Goal: Find specific fact

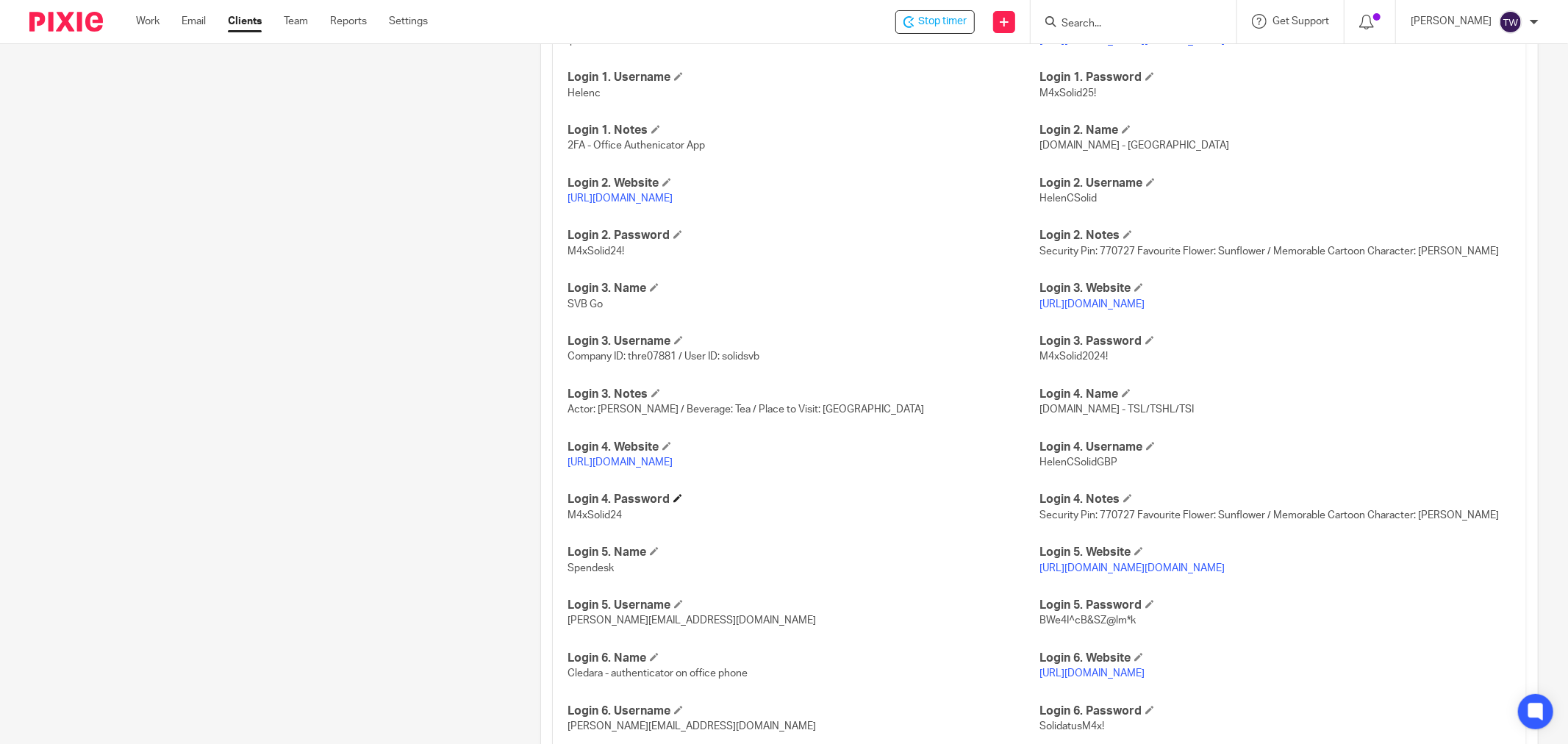
scroll to position [1552, 0]
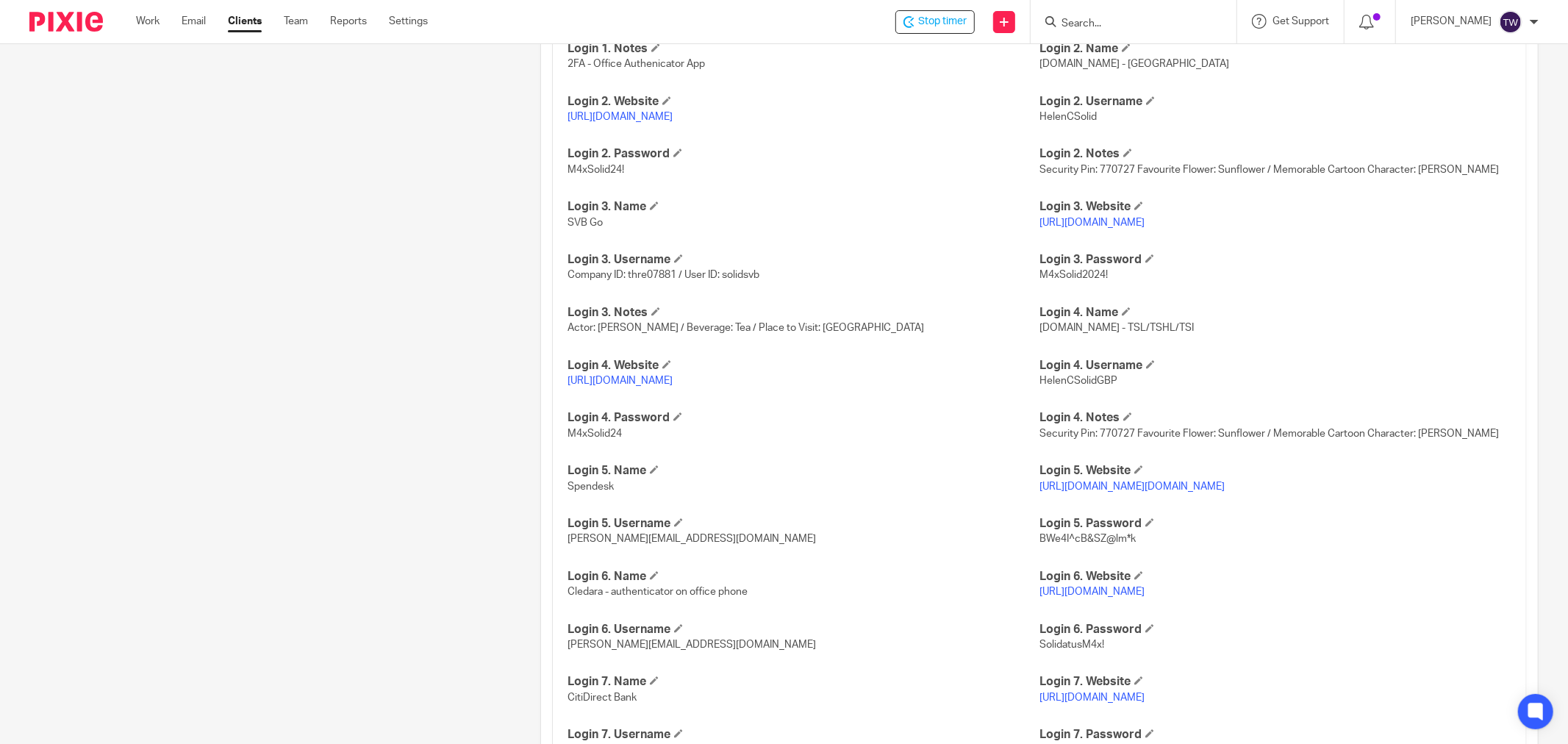
click at [669, 381] on link "https://www.hsbcnet.com/" at bounding box center [619, 381] width 105 height 10
drag, startPoint x: 1106, startPoint y: 380, endPoint x: 1033, endPoint y: 385, distance: 73.2
click at [1039, 385] on span "HelenCSolidGBP" at bounding box center [1078, 381] width 78 height 10
copy span "HelenCSolidGBP"
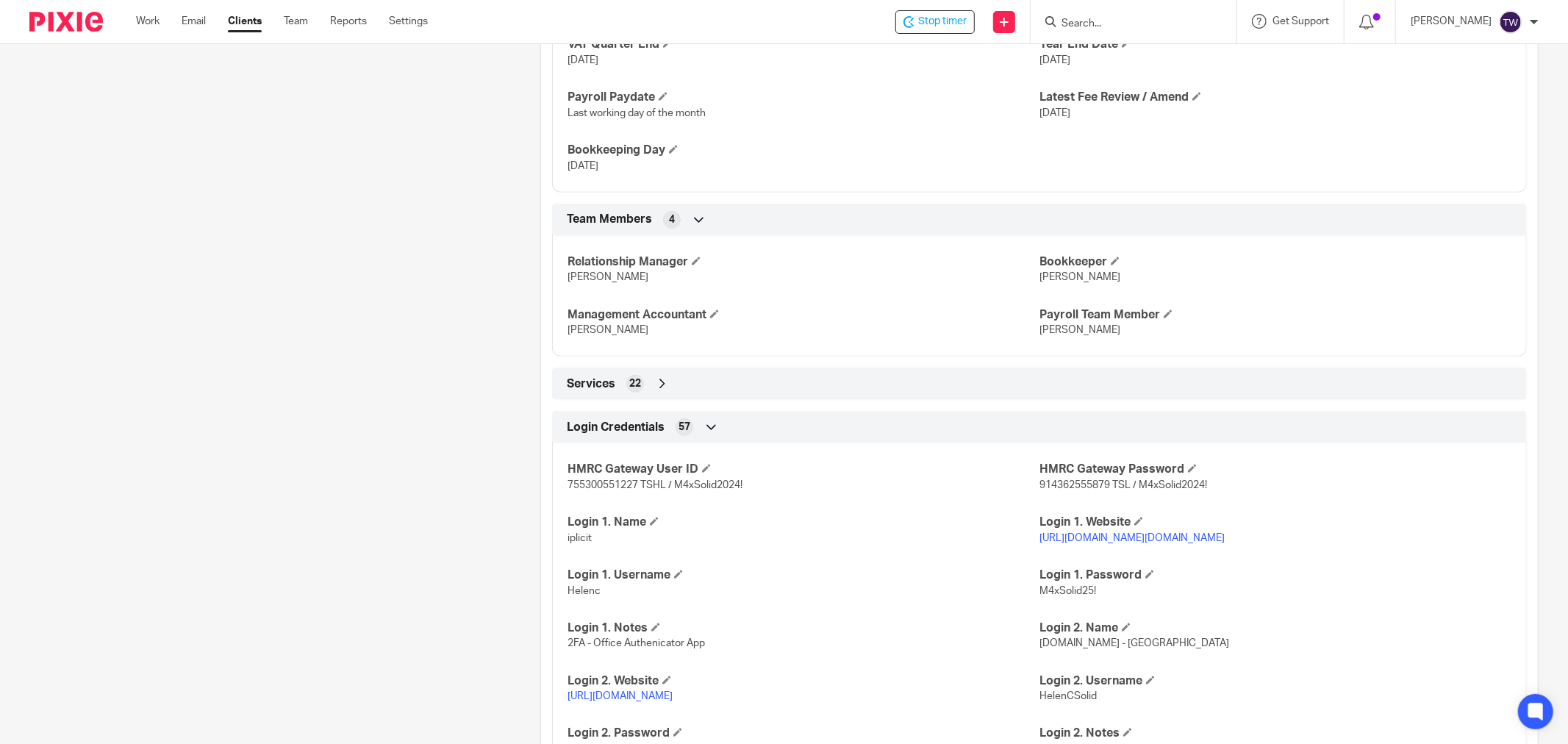
scroll to position [1225, 0]
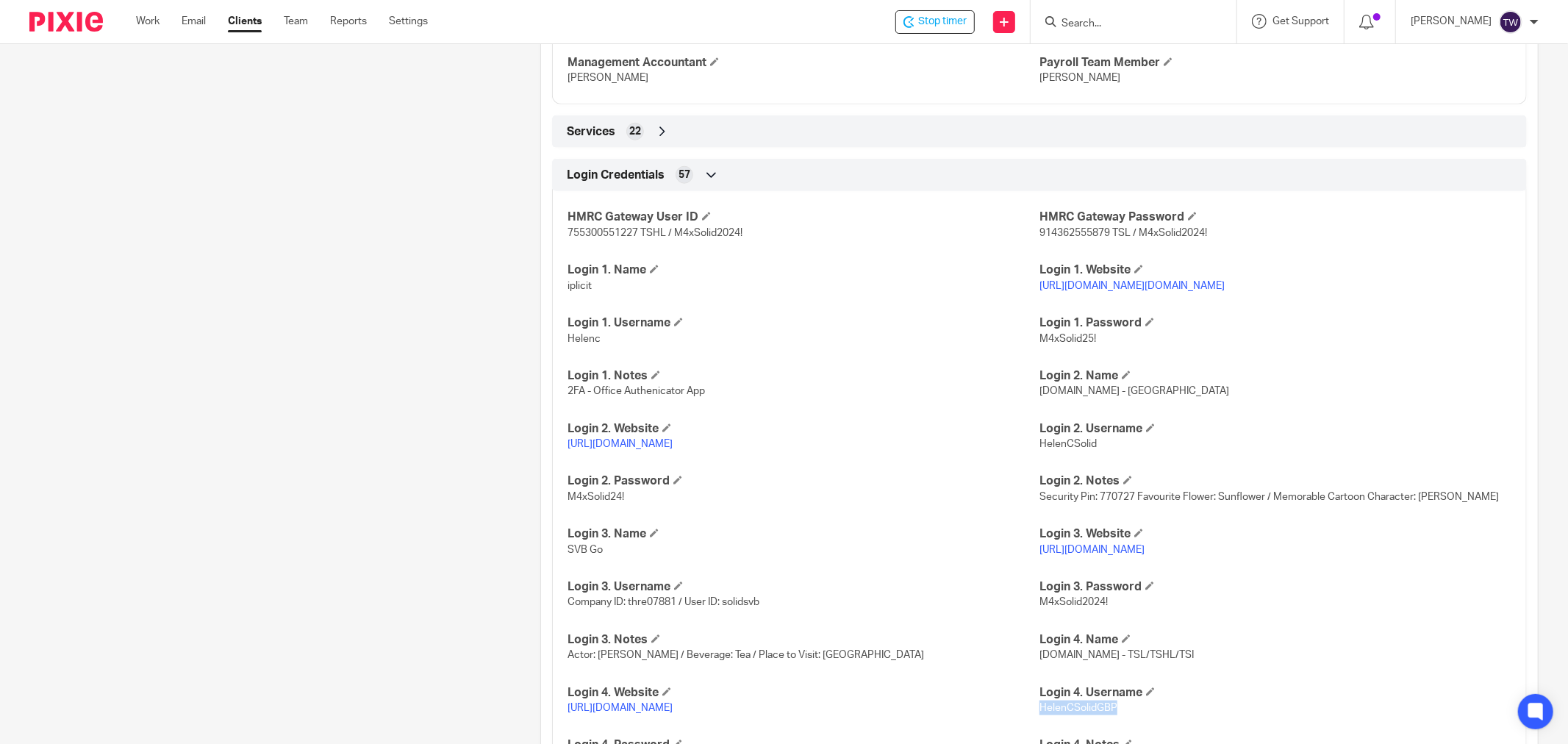
click at [650, 442] on link "https://www.hsbcnet.com/" at bounding box center [619, 445] width 105 height 10
copy span "HelenCSolidGBP"
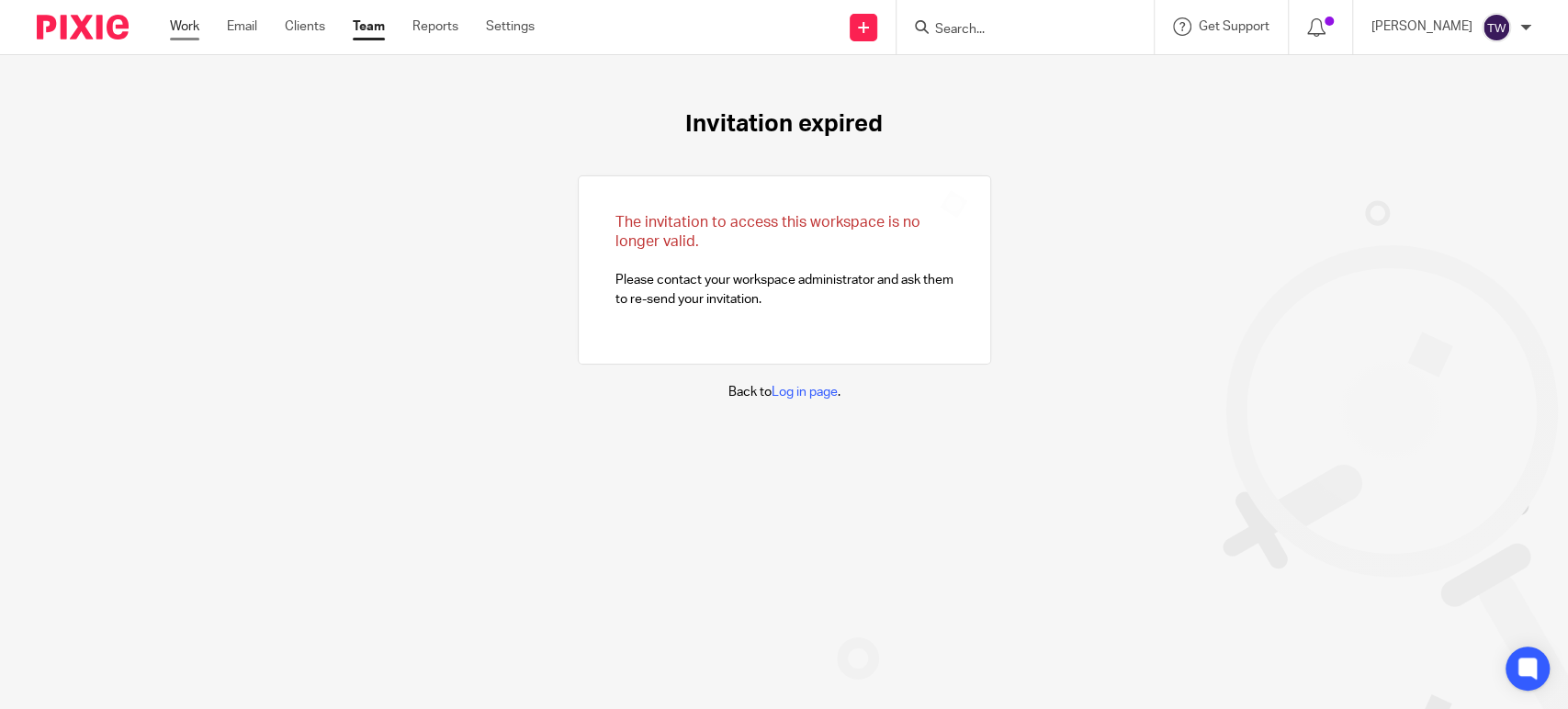
click at [194, 33] on link "Work" at bounding box center [184, 27] width 29 height 19
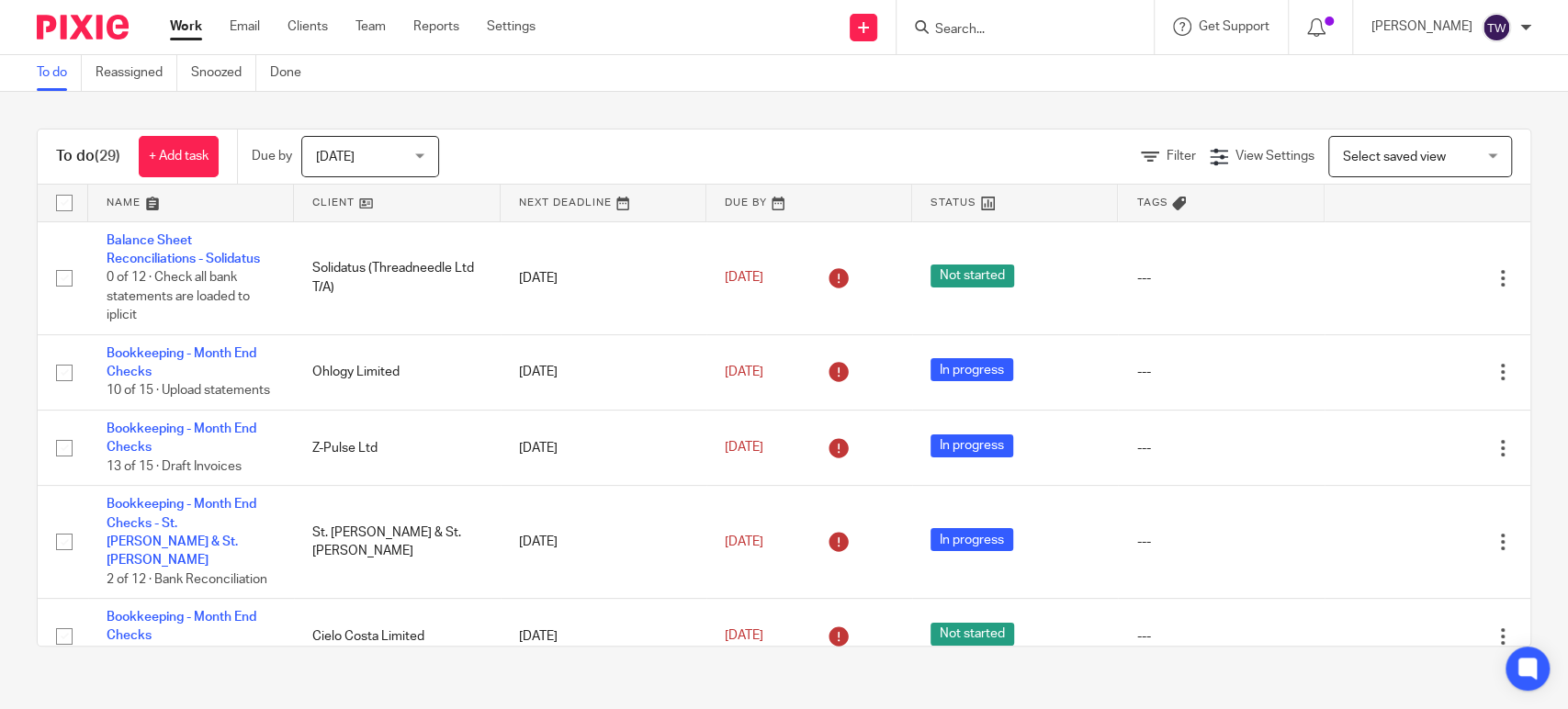
click at [965, 21] on form at bounding box center [1030, 27] width 195 height 23
click at [999, 22] on input "Search" at bounding box center [1015, 31] width 165 height 17
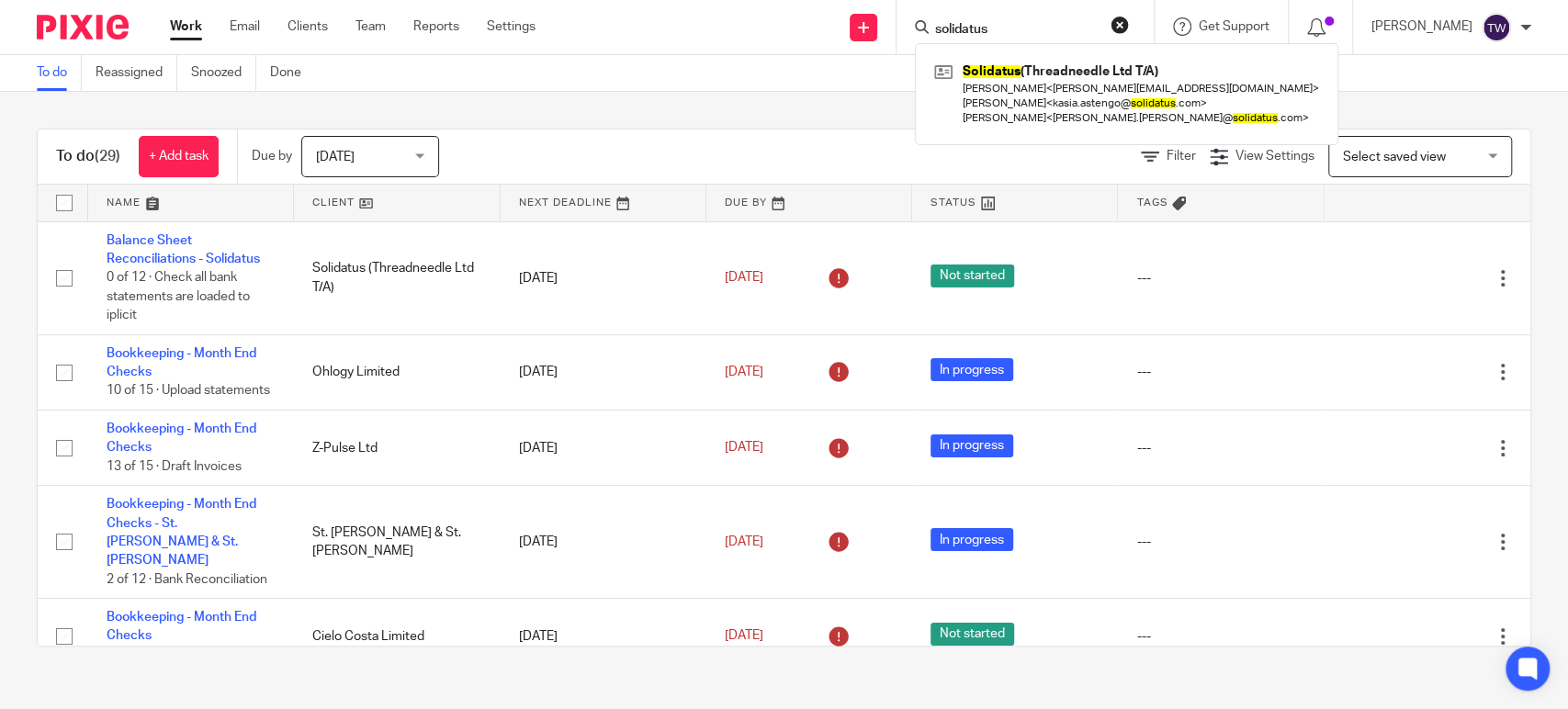
type input "solidatus"
click button "submit" at bounding box center [0, 0] width 0 height 0
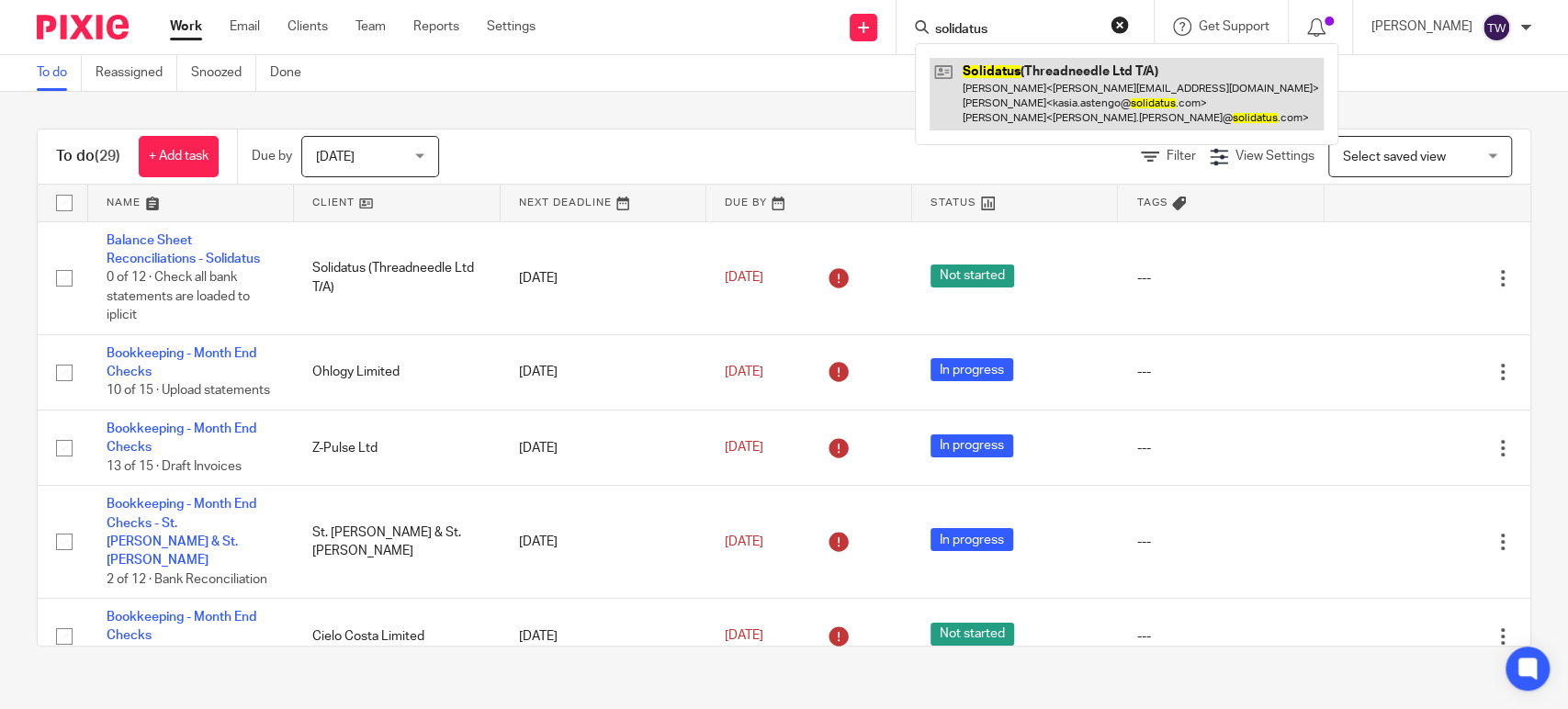
click at [1048, 72] on link at bounding box center [1126, 94] width 394 height 73
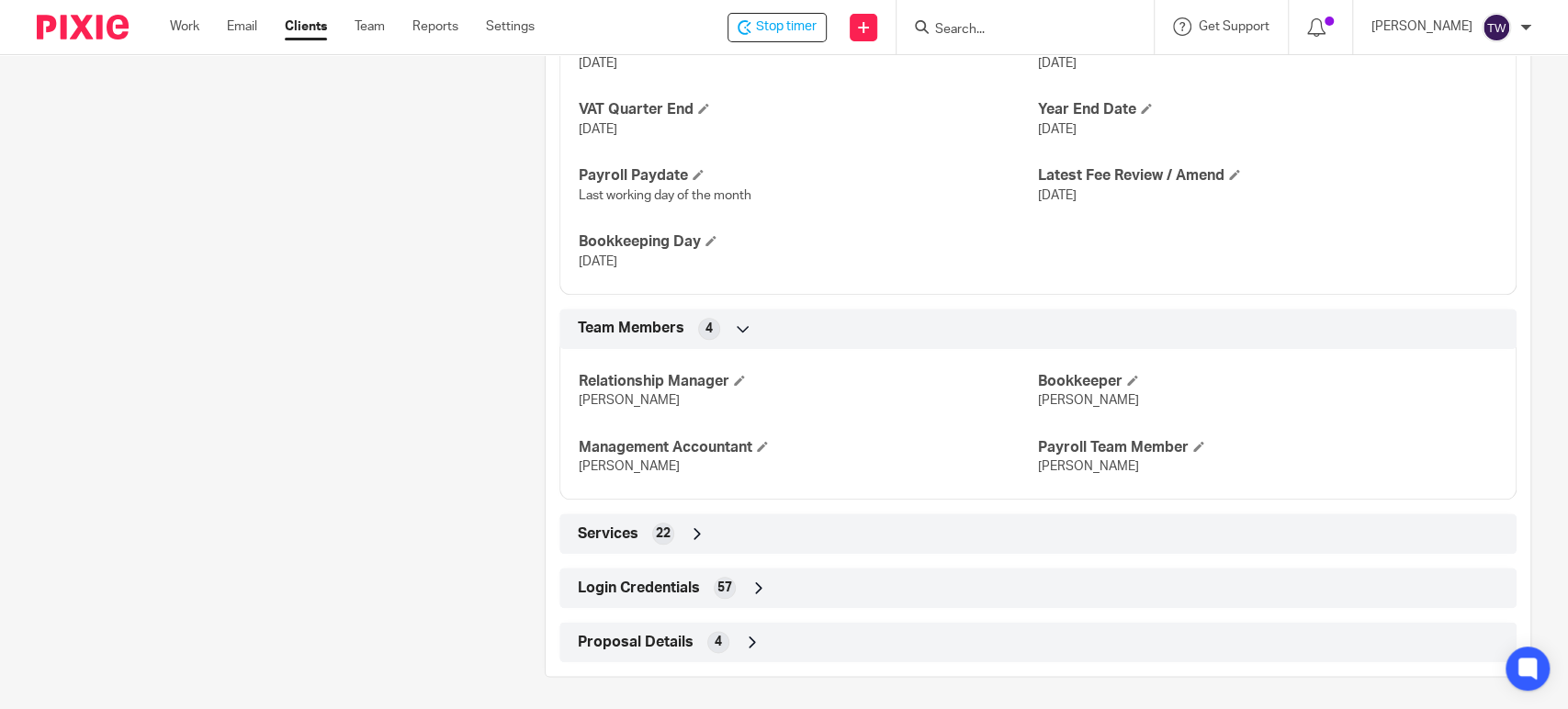
scroll to position [1183, 0]
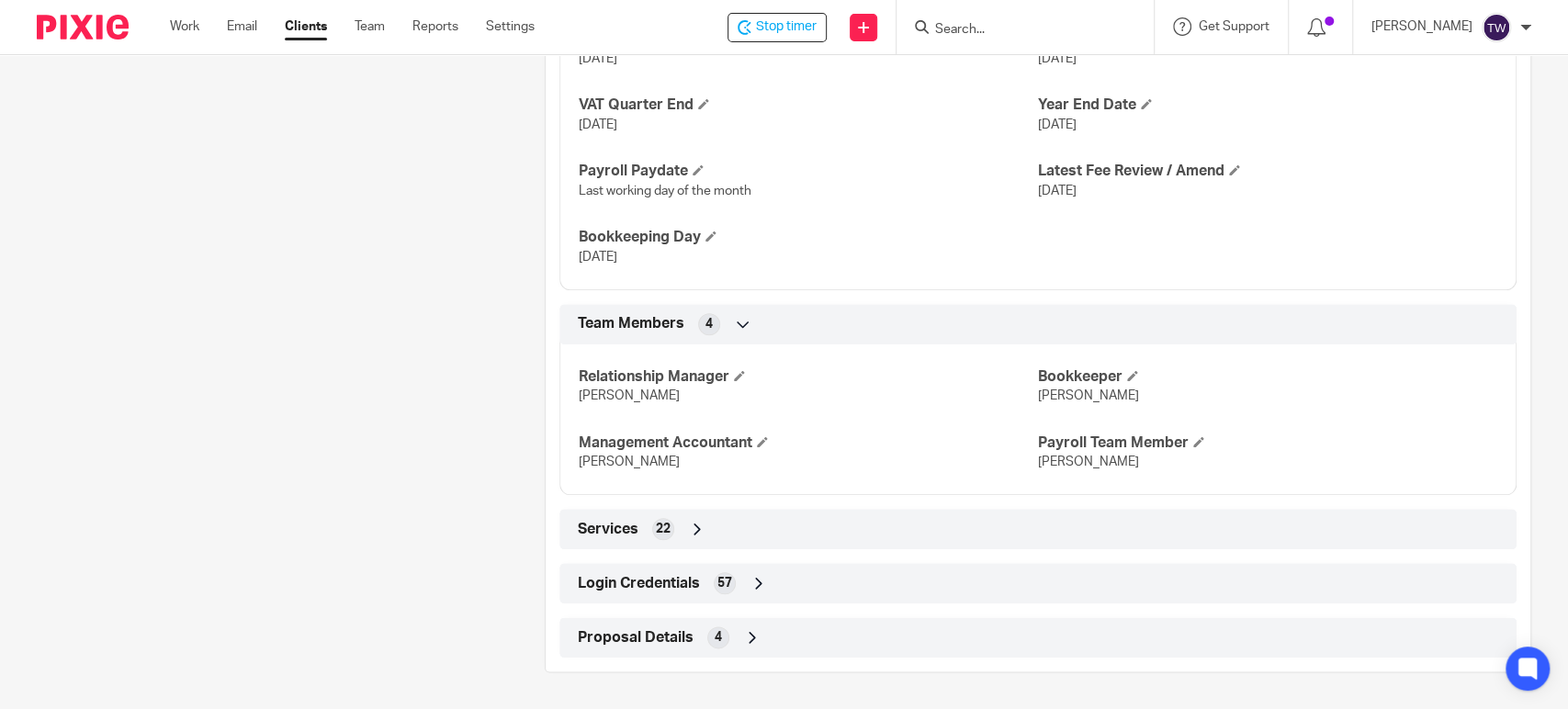
click at [667, 588] on span "Login Credentials" at bounding box center [639, 584] width 122 height 20
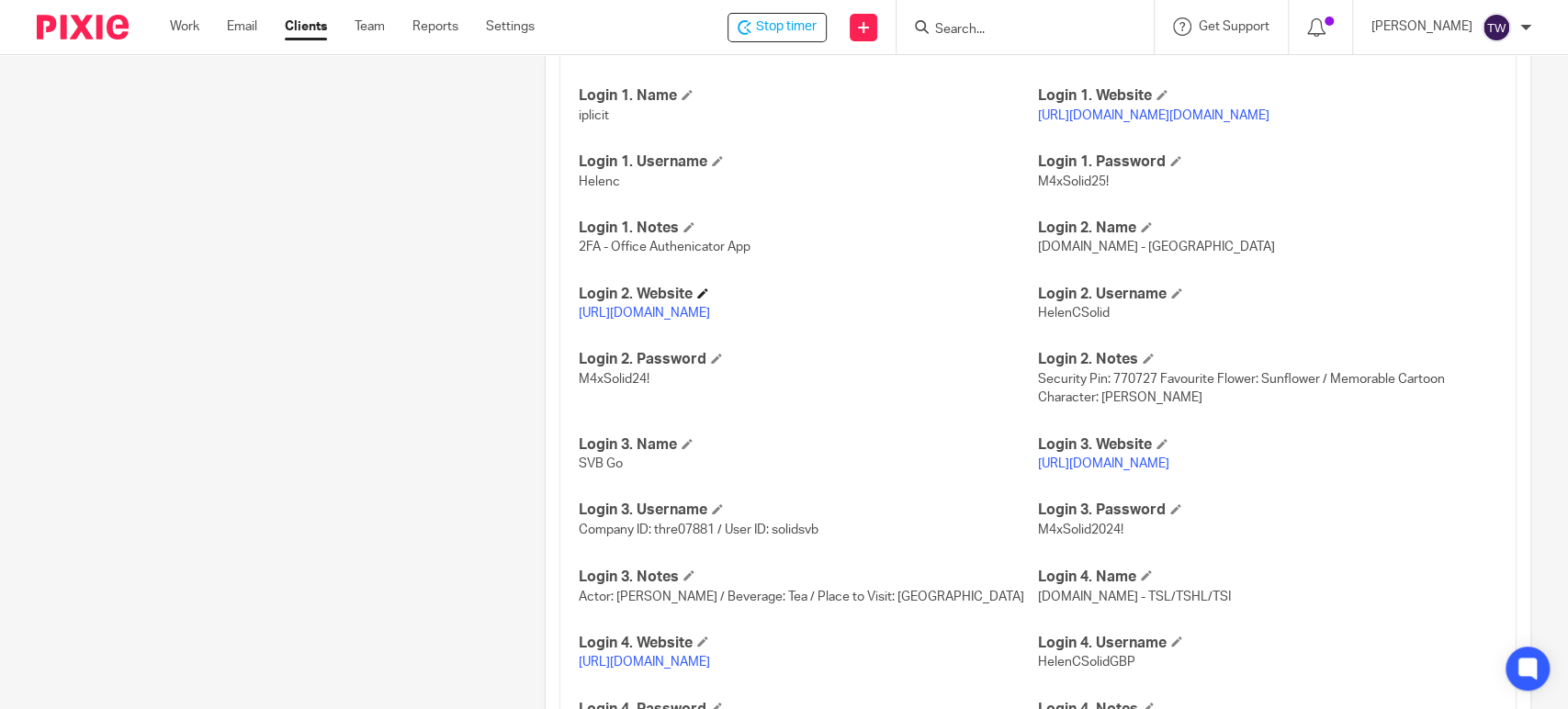
scroll to position [1898, 0]
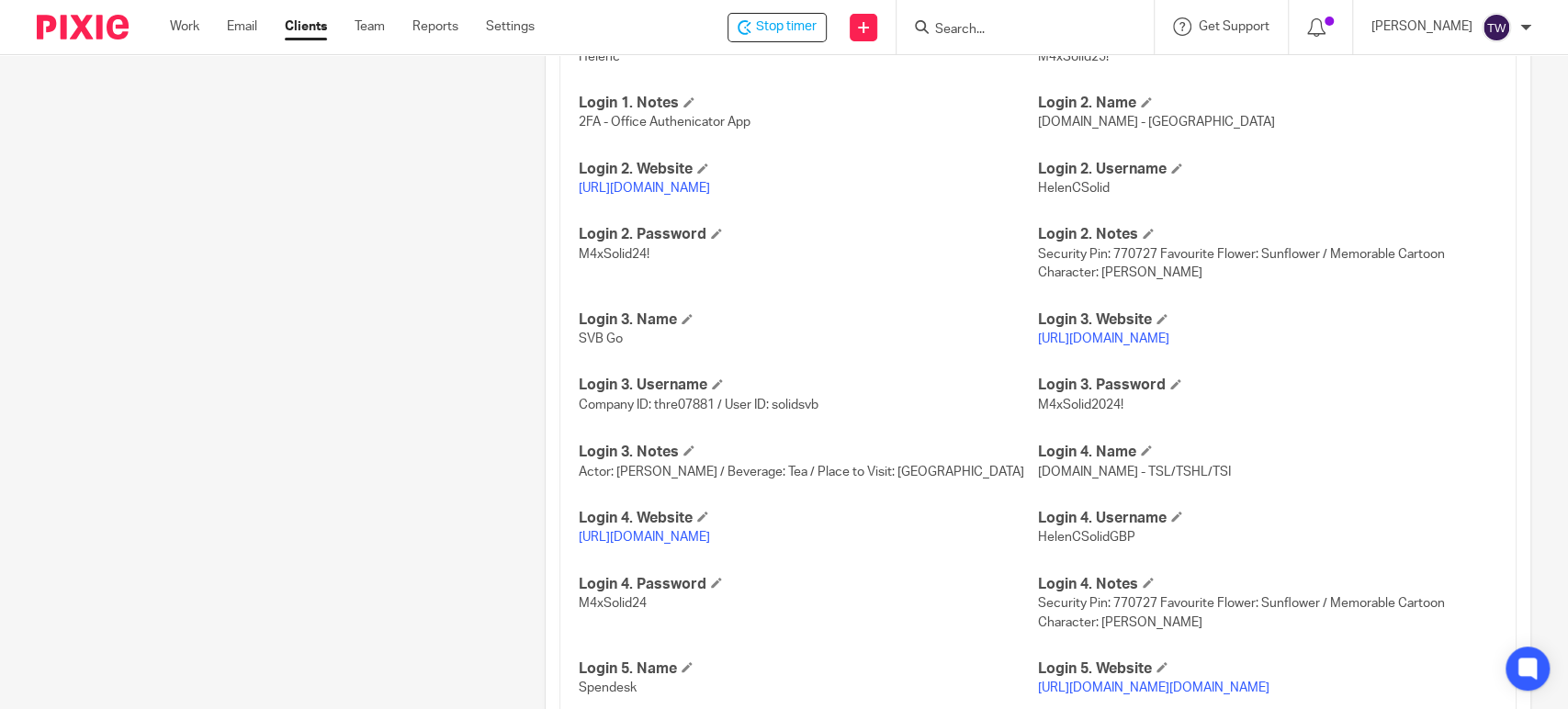
click at [694, 543] on link "[URL][DOMAIN_NAME]" at bounding box center [644, 537] width 131 height 13
drag, startPoint x: 1118, startPoint y: 554, endPoint x: 1073, endPoint y: 557, distance: 45.1
click at [1073, 543] on span "HelenCSolidGBP" at bounding box center [1086, 537] width 97 height 13
drag, startPoint x: 1129, startPoint y: 554, endPoint x: 1029, endPoint y: 566, distance: 100.7
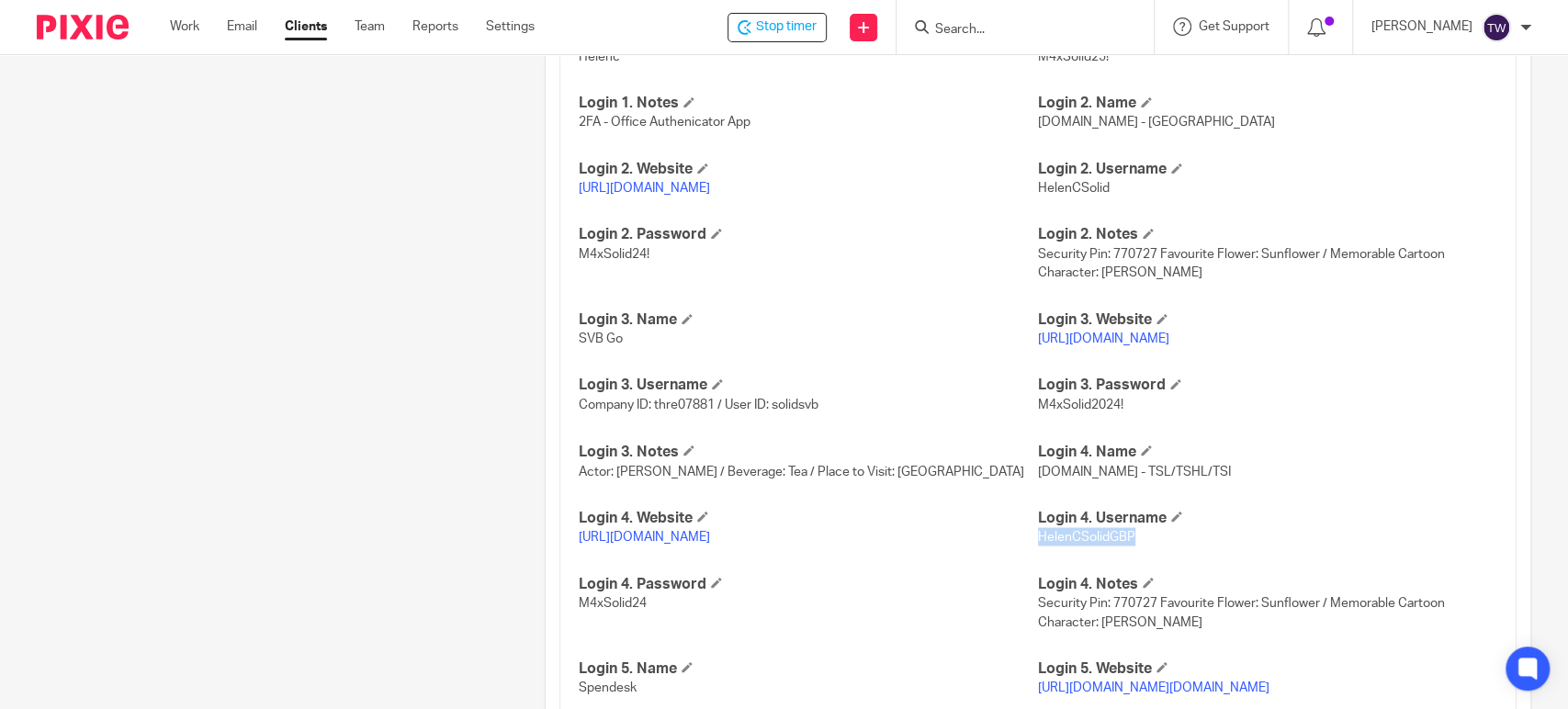
copy span "HelenCSolidGBP"
